Goal: Entertainment & Leisure: Consume media (video, audio)

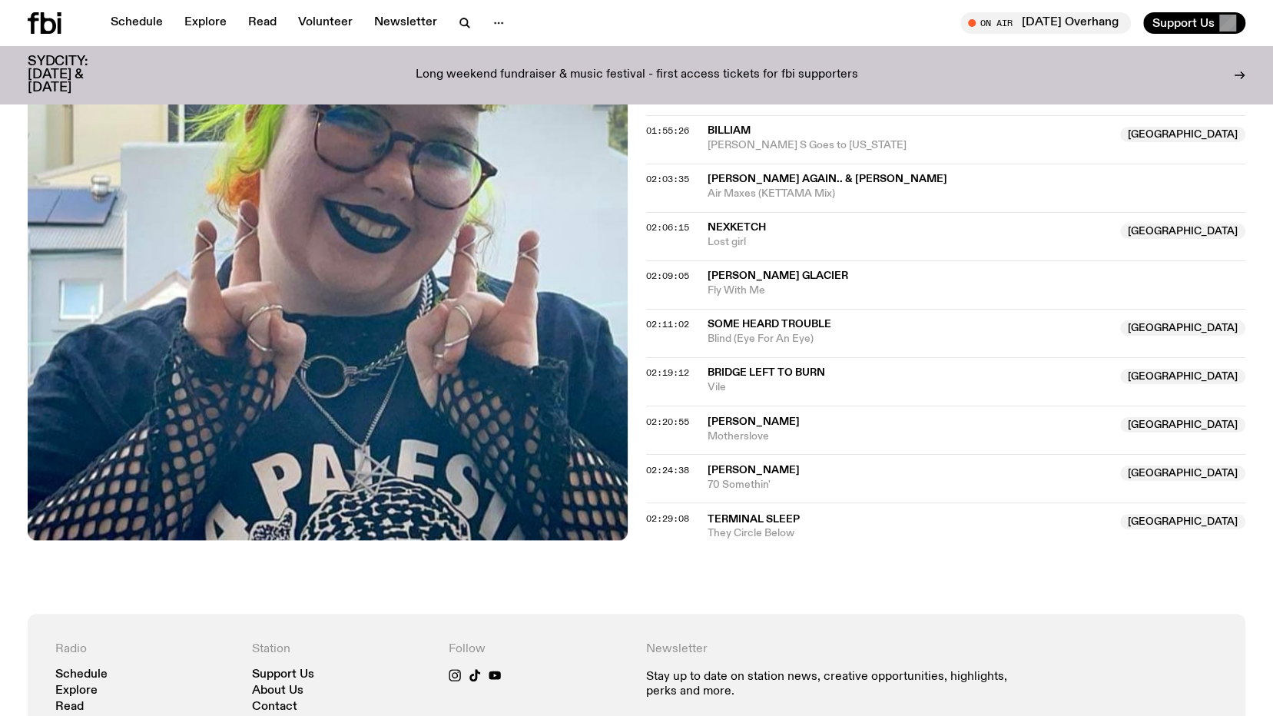
scroll to position [1531, 0]
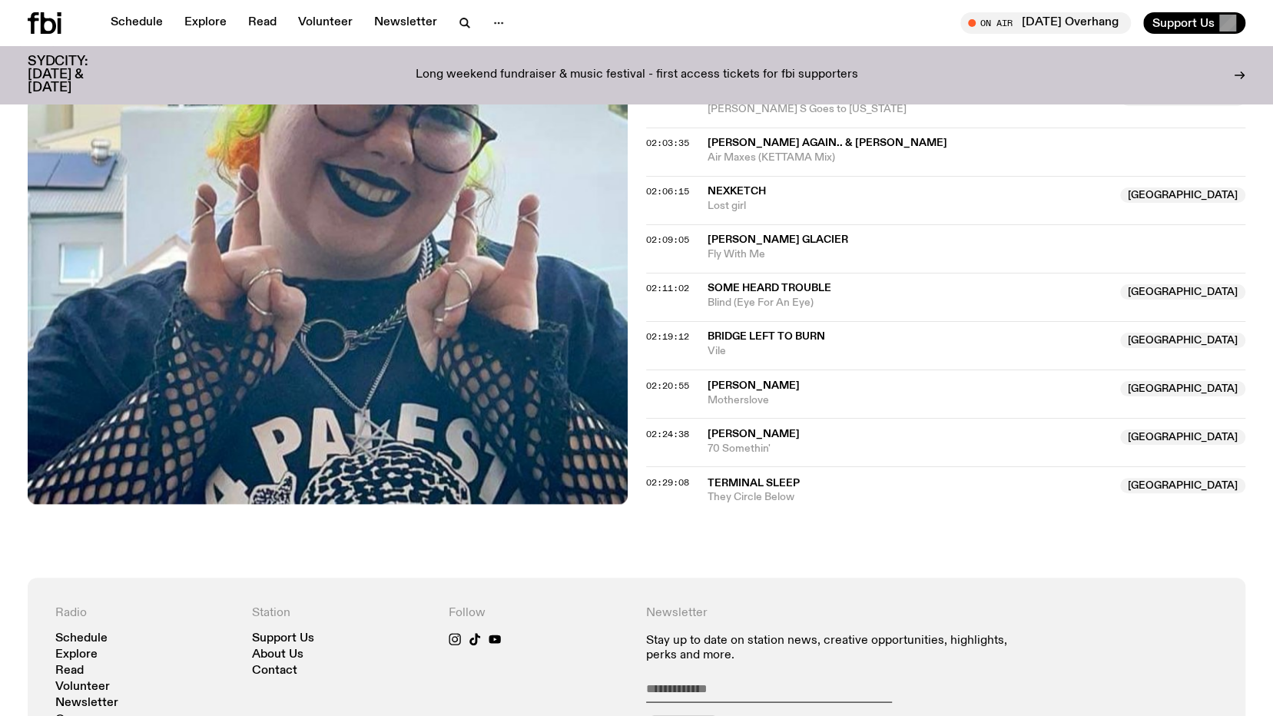
click at [803, 148] on span "[PERSON_NAME] again.. & [PERSON_NAME]" at bounding box center [827, 142] width 240 height 11
click at [800, 148] on span "[PERSON_NAME] again.. & [PERSON_NAME]" at bounding box center [827, 142] width 240 height 11
click at [654, 148] on span "02:03:35" at bounding box center [667, 143] width 43 height 12
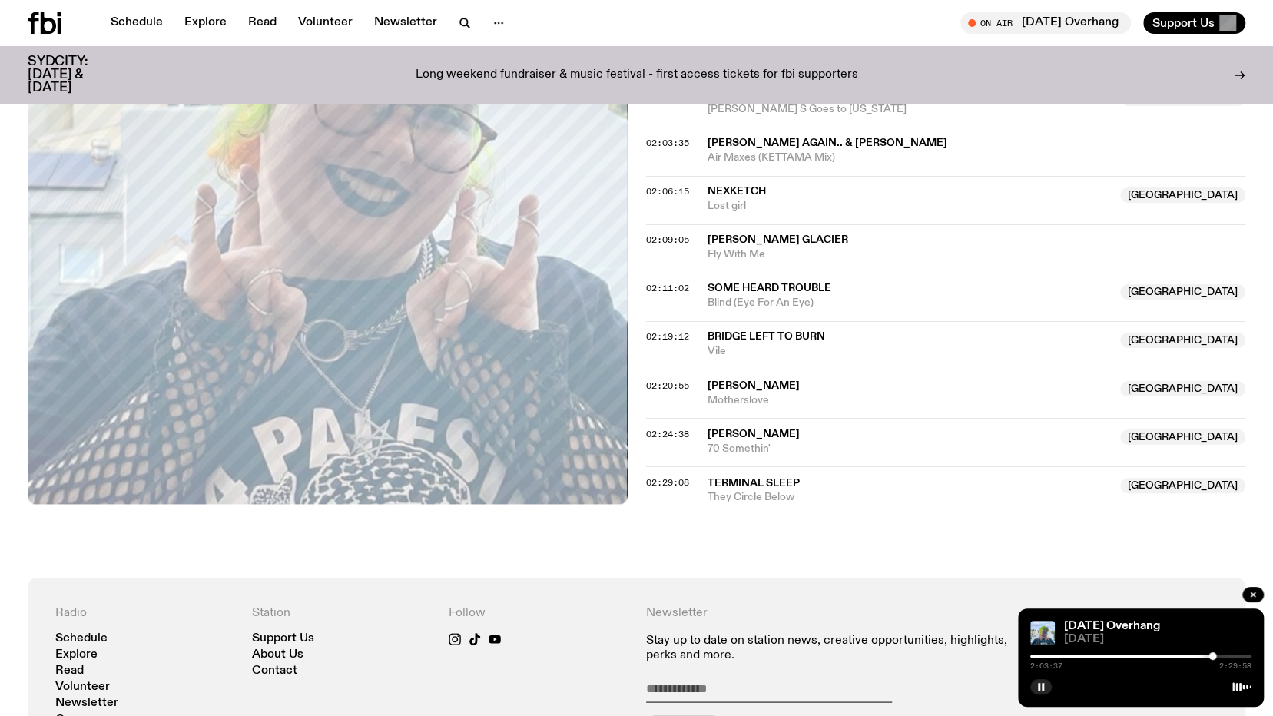
click at [1049, 656] on div at bounding box center [1101, 655] width 221 height 3
click at [1109, 655] on div at bounding box center [1140, 655] width 221 height 3
click at [1138, 658] on div "0:53:49 2:29:58" at bounding box center [1140, 660] width 221 height 18
click at [1149, 656] on div at bounding box center [1140, 655] width 221 height 3
click at [1158, 655] on div at bounding box center [1140, 655] width 221 height 3
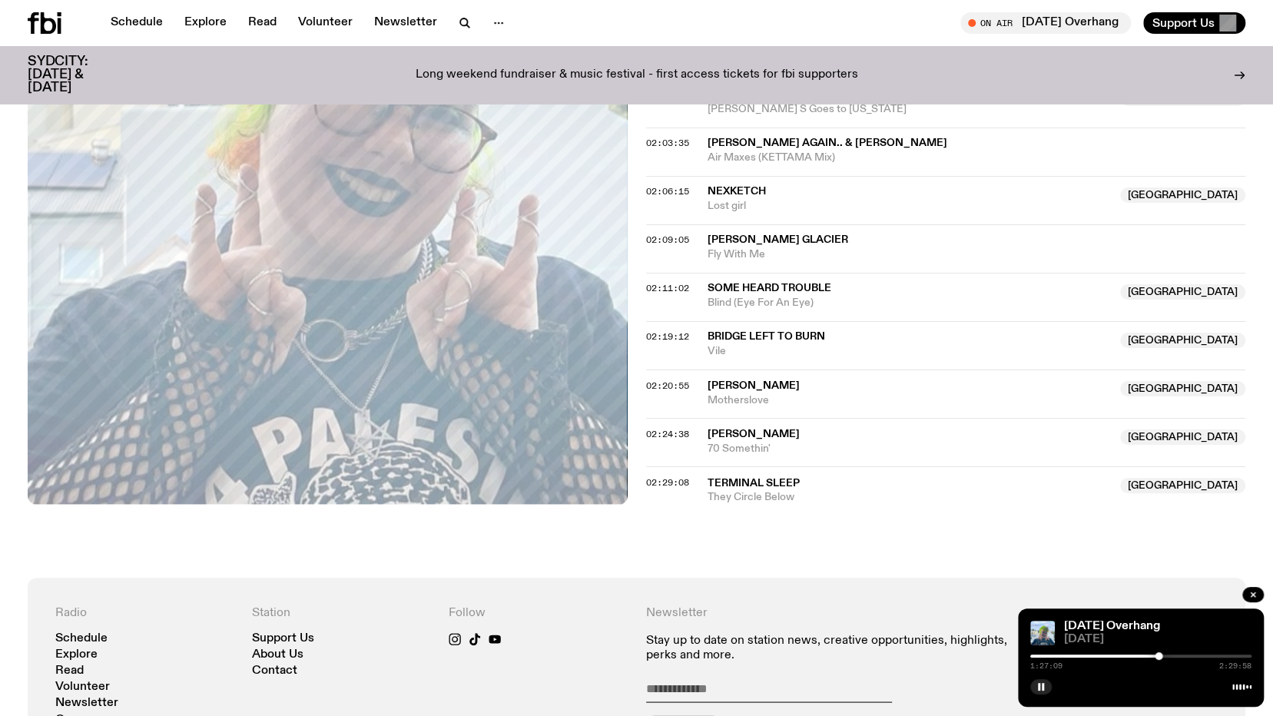
click at [814, 148] on span "[PERSON_NAME] again.. & [PERSON_NAME]" at bounding box center [827, 142] width 240 height 11
click at [1164, 654] on div at bounding box center [1140, 655] width 221 height 3
click at [1171, 654] on div at bounding box center [1140, 655] width 221 height 3
click at [1175, 655] on div at bounding box center [1140, 655] width 221 height 3
click at [1180, 654] on div at bounding box center [1140, 655] width 221 height 3
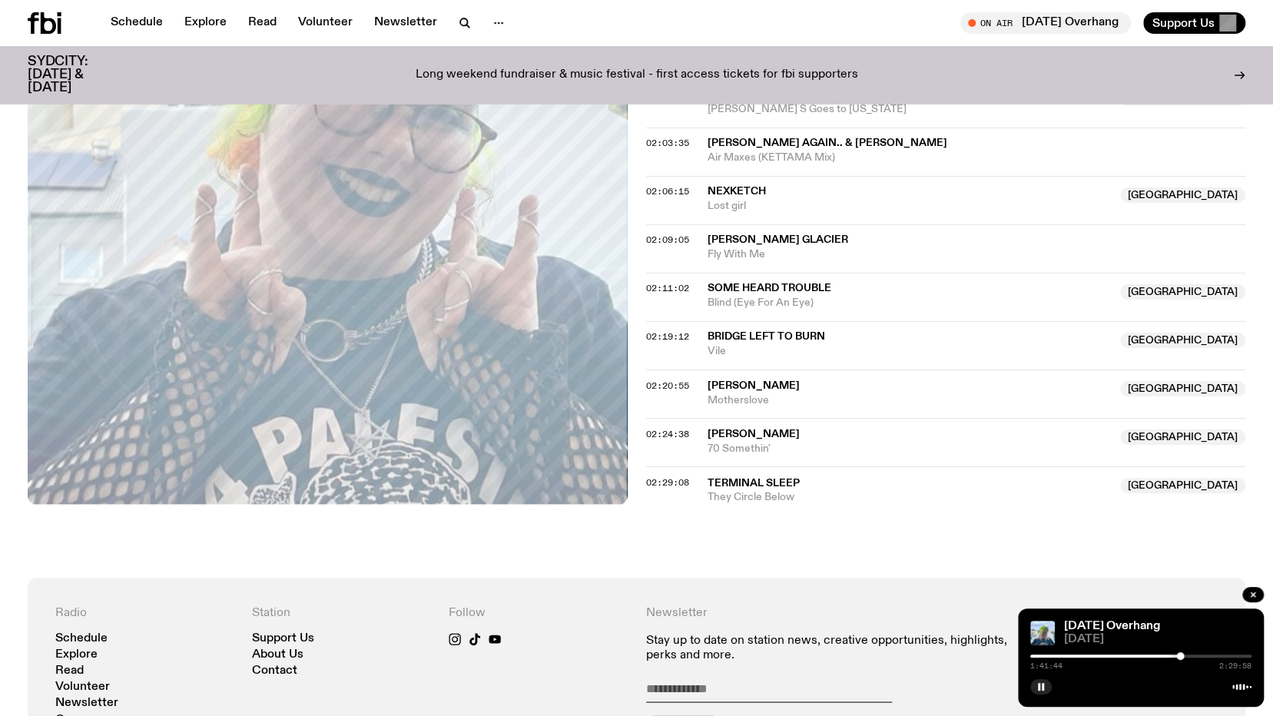
click at [1184, 654] on div at bounding box center [1140, 655] width 221 height 3
